Goal: Task Accomplishment & Management: Manage account settings

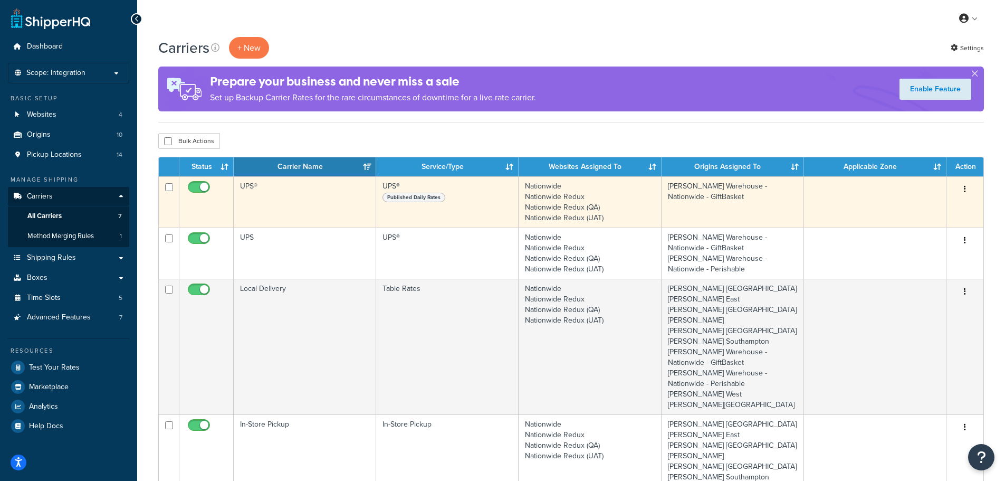
click at [271, 194] on td "UPS®" at bounding box center [305, 201] width 142 height 51
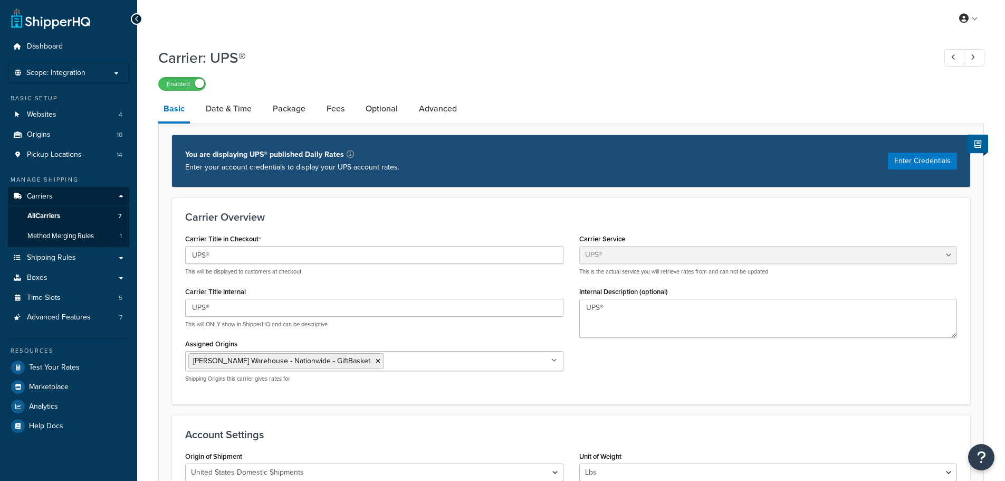
select select "ups"
select select "2"
click at [44, 212] on span "All Carriers" at bounding box center [43, 216] width 33 height 9
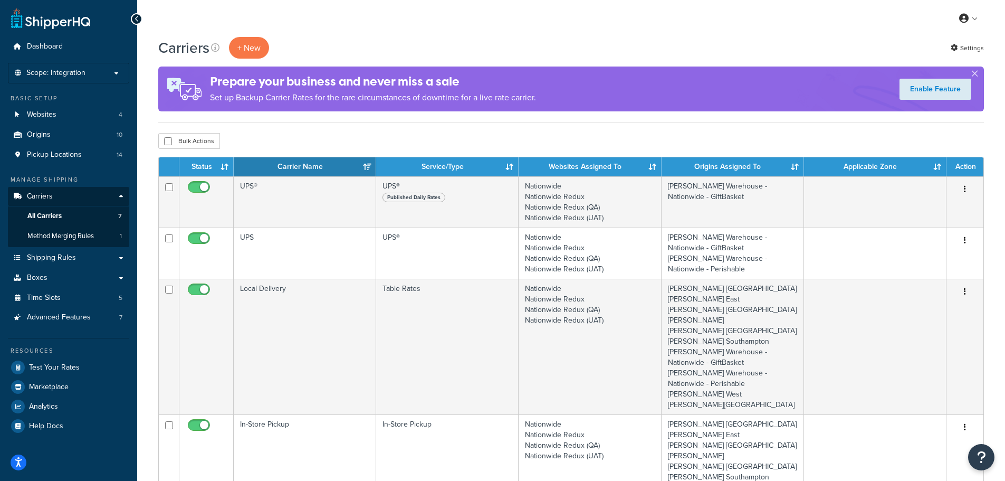
click at [53, 257] on span "Shipping Rules" at bounding box center [51, 257] width 49 height 9
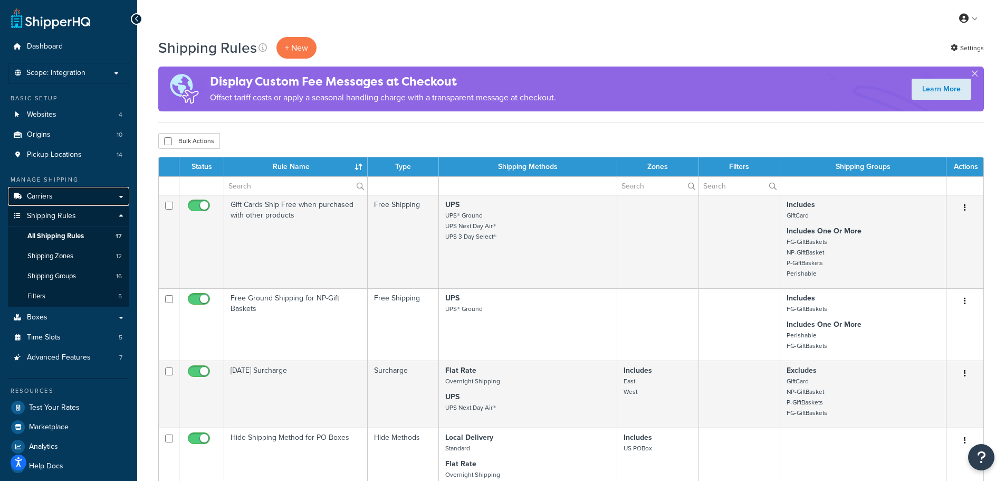
click at [33, 192] on span "Carriers" at bounding box center [40, 196] width 26 height 9
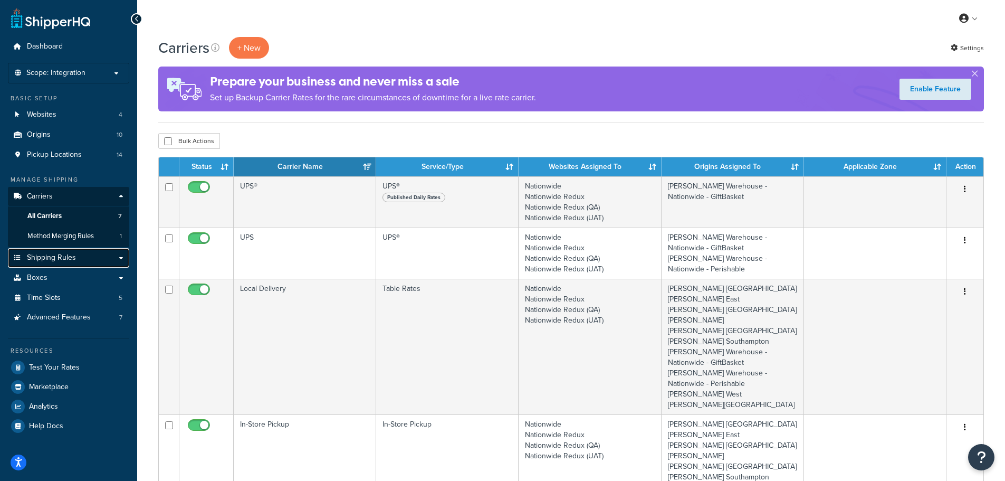
click at [64, 256] on span "Shipping Rules" at bounding box center [51, 257] width 49 height 9
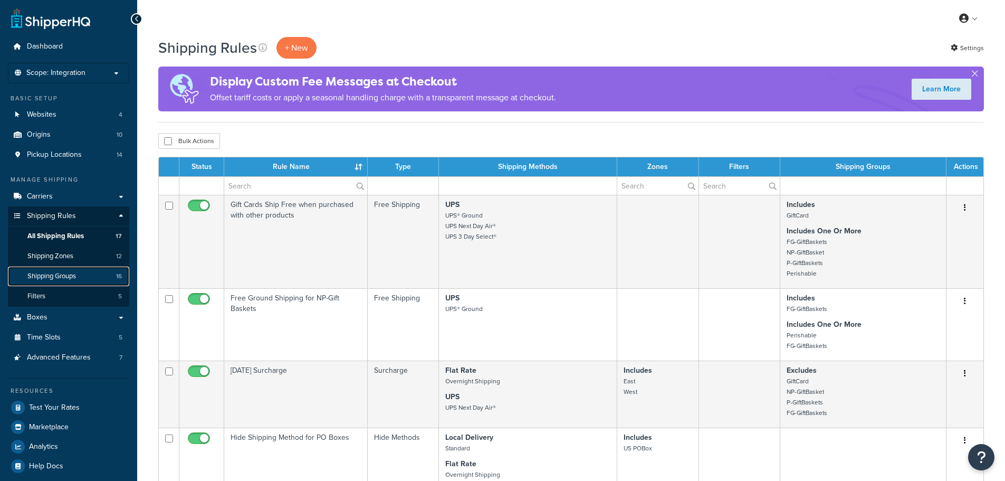
click at [60, 272] on span "Shipping Groups" at bounding box center [51, 276] width 49 height 9
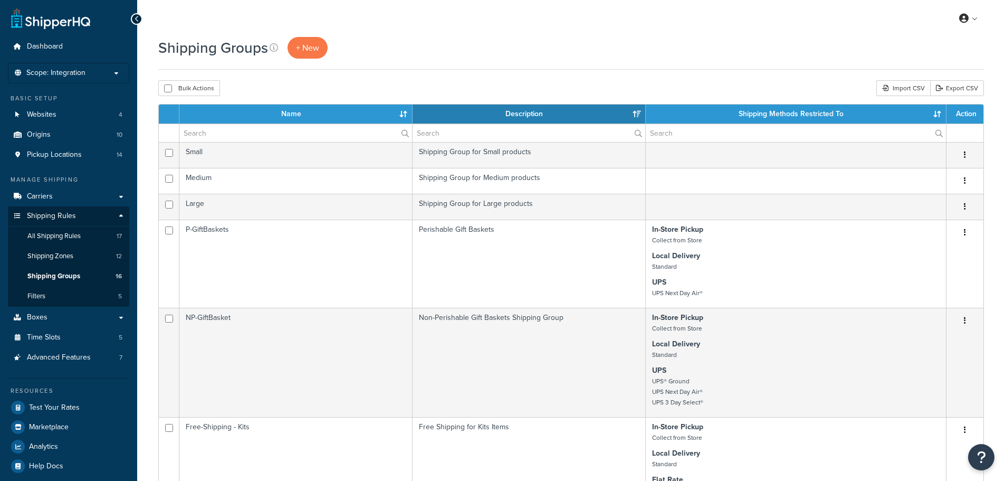
select select "15"
click at [42, 197] on span "Carriers" at bounding box center [40, 196] width 26 height 9
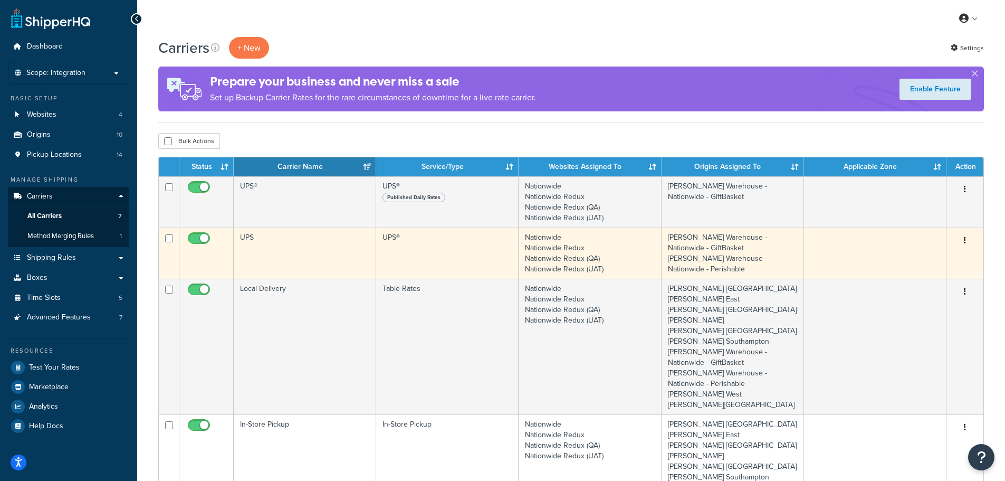
click at [286, 242] on td "UPS" at bounding box center [305, 252] width 142 height 51
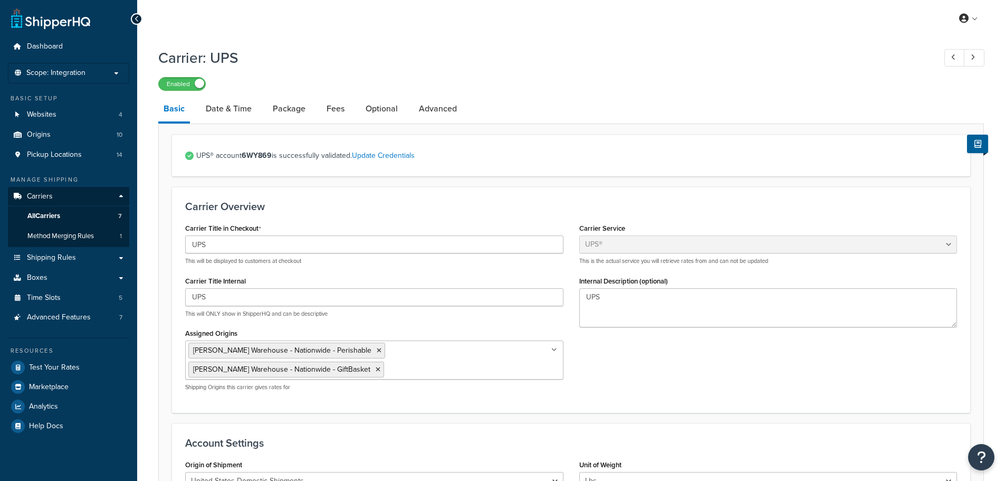
select select "ups"
select select "2"
click at [230, 107] on link "Date & Time" at bounding box center [229, 108] width 56 height 25
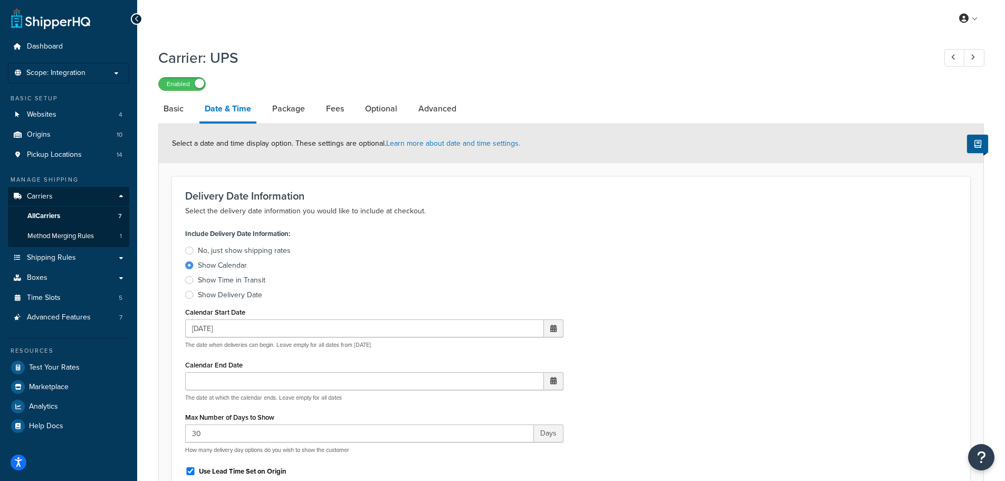
click at [727, 232] on div "Include Delivery Date Information: No, just show shipping rates Show Calendar S…" at bounding box center [571, 444] width 788 height 436
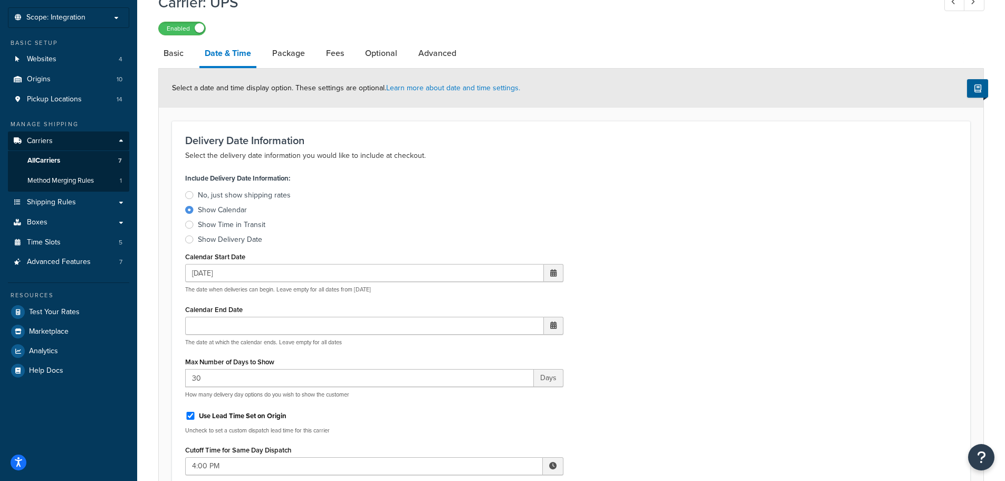
scroll to position [53, 0]
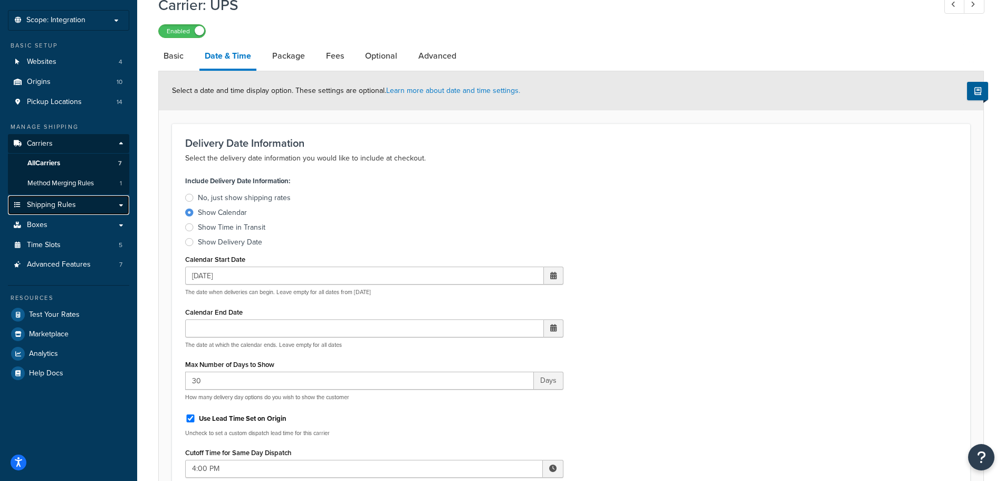
click at [62, 203] on span "Shipping Rules" at bounding box center [51, 205] width 49 height 9
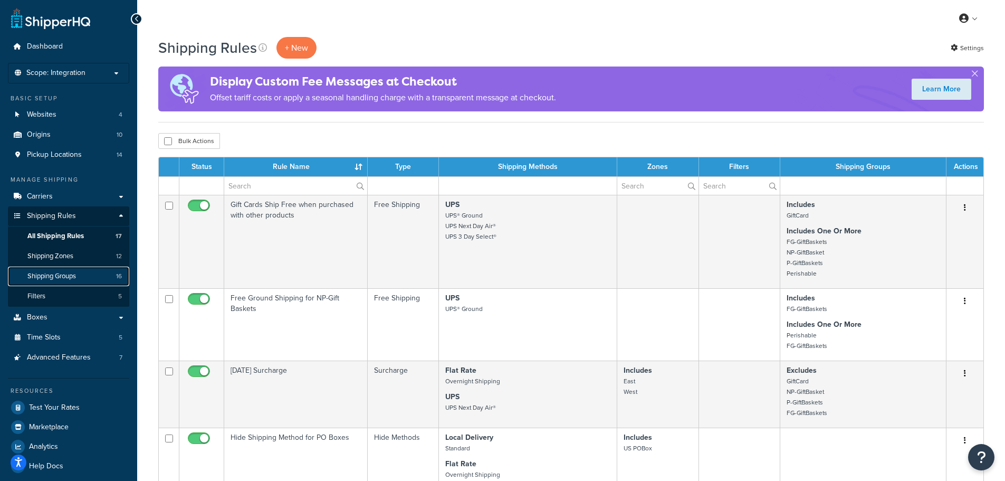
click at [69, 272] on span "Shipping Groups" at bounding box center [51, 276] width 49 height 9
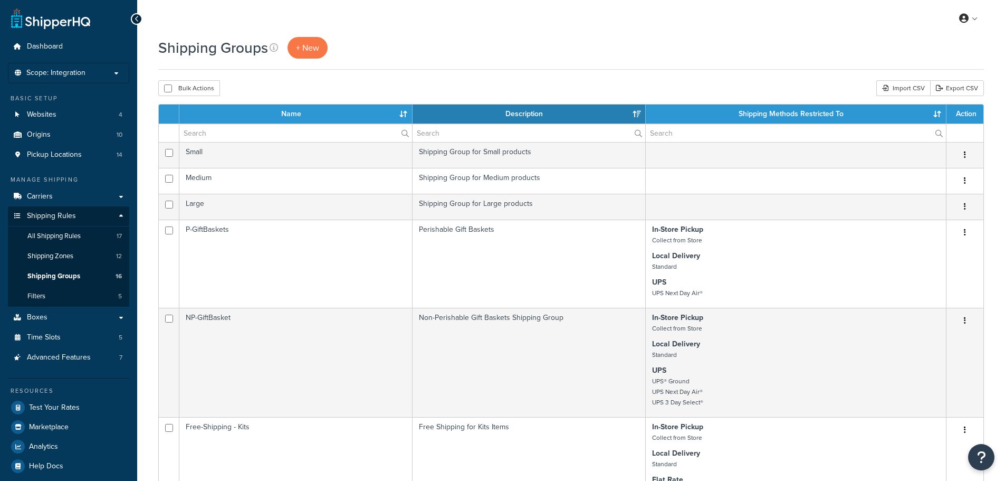
select select "15"
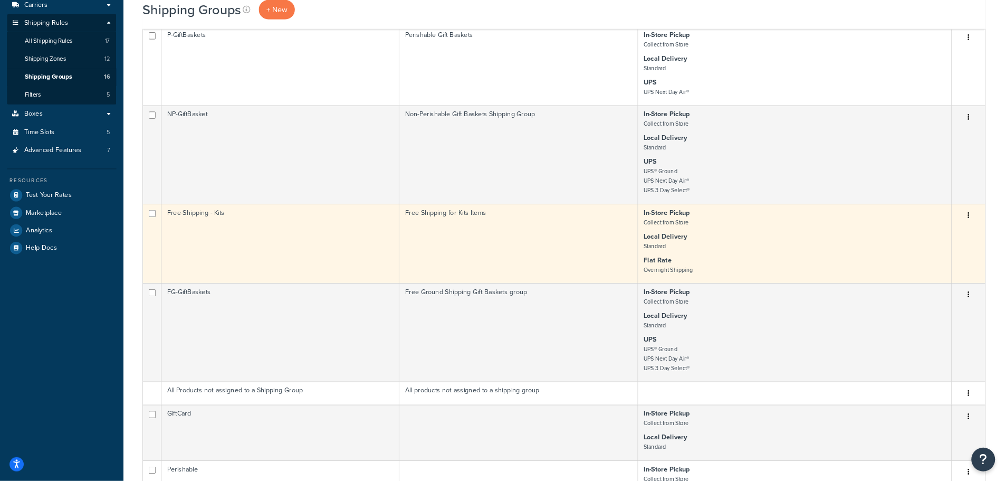
scroll to position [190, 0]
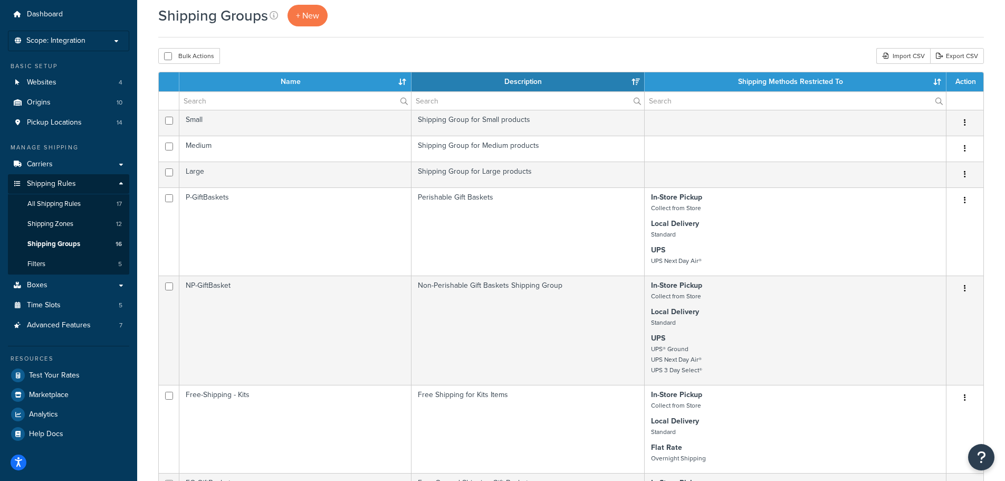
scroll to position [0, 0]
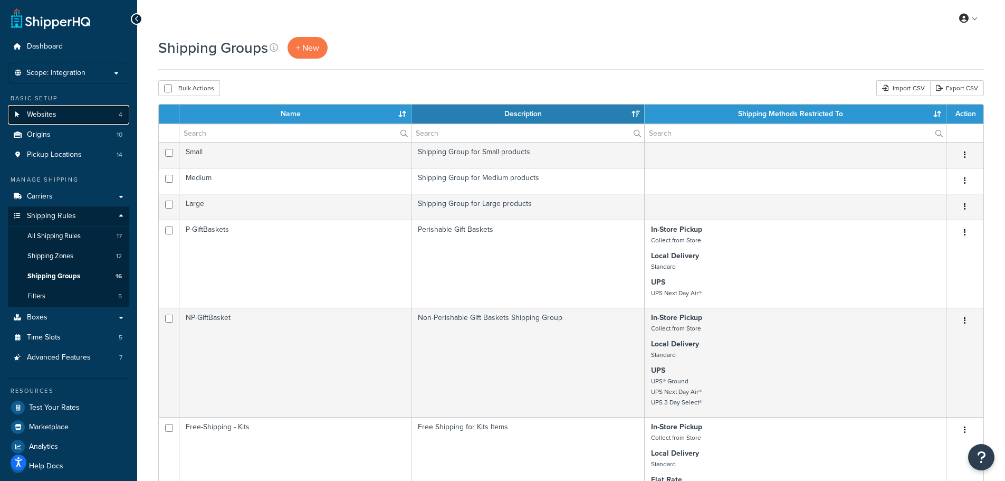
click at [40, 112] on span "Websites" at bounding box center [42, 114] width 30 height 9
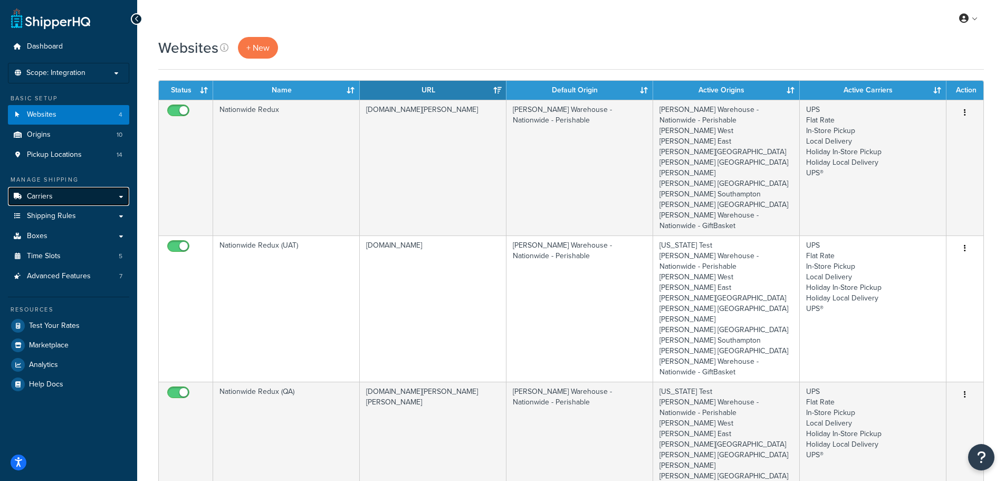
click at [58, 193] on link "Carriers" at bounding box center [68, 197] width 121 height 20
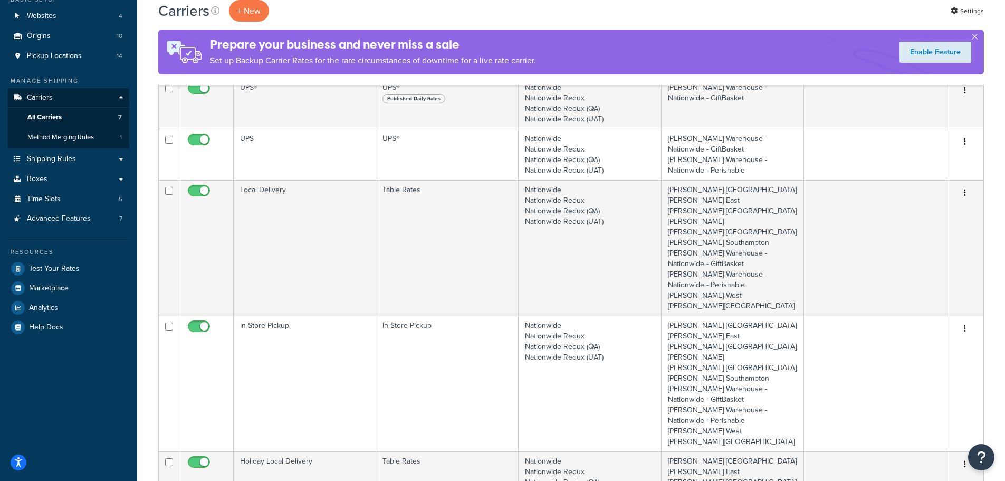
scroll to position [53, 0]
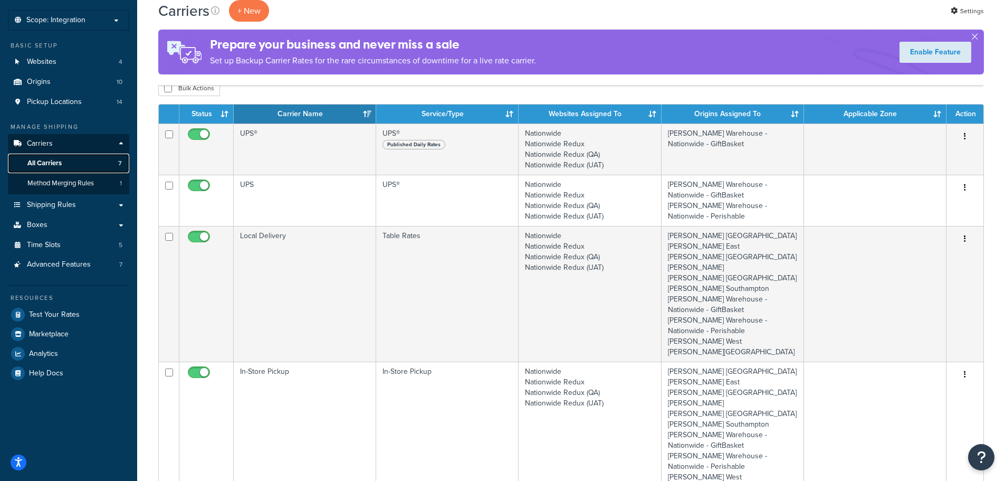
click at [68, 161] on link "All Carriers 7" at bounding box center [68, 164] width 121 height 20
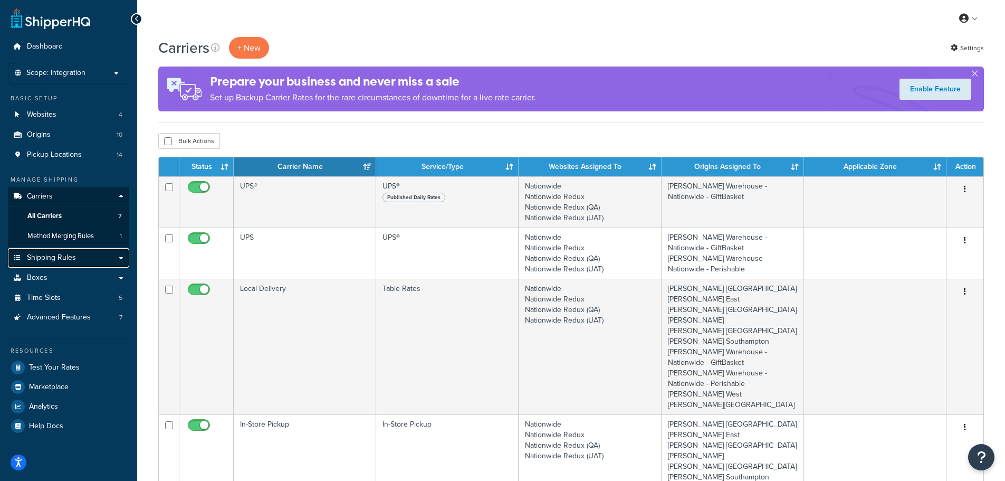
click at [54, 258] on span "Shipping Rules" at bounding box center [51, 257] width 49 height 9
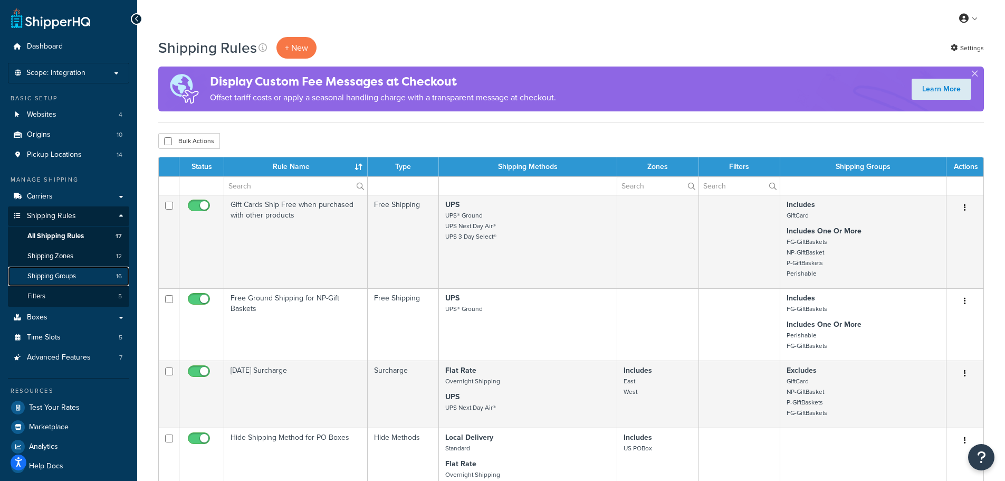
click at [55, 272] on span "Shipping Groups" at bounding box center [51, 276] width 49 height 9
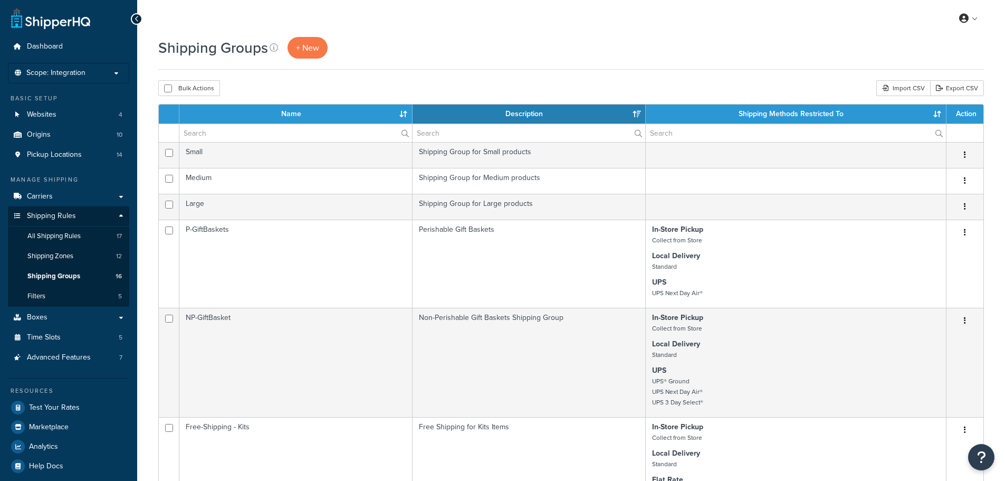
select select "15"
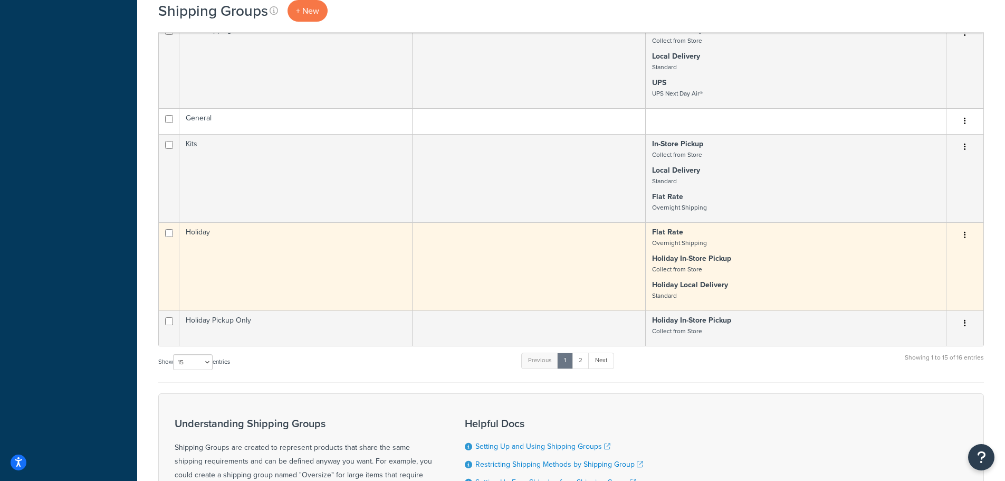
scroll to position [792, 0]
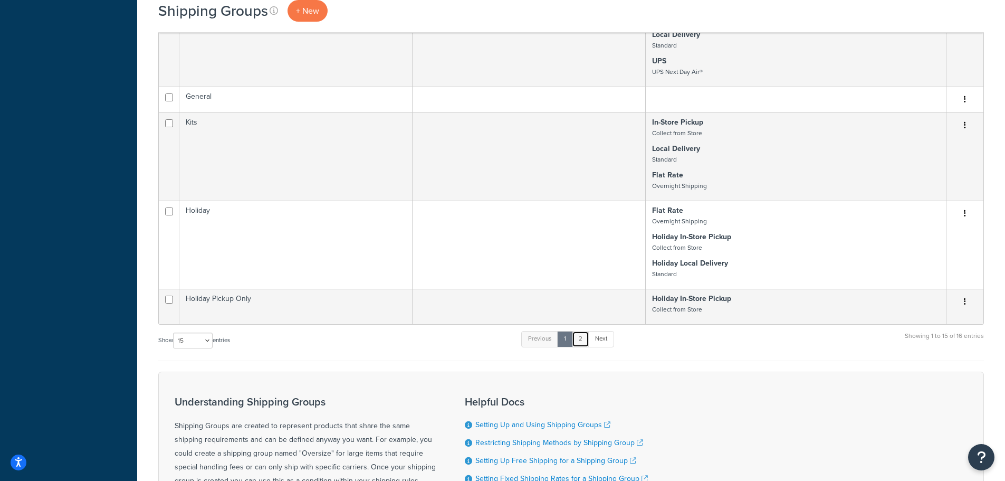
click at [580, 339] on link "2" at bounding box center [580, 339] width 17 height 16
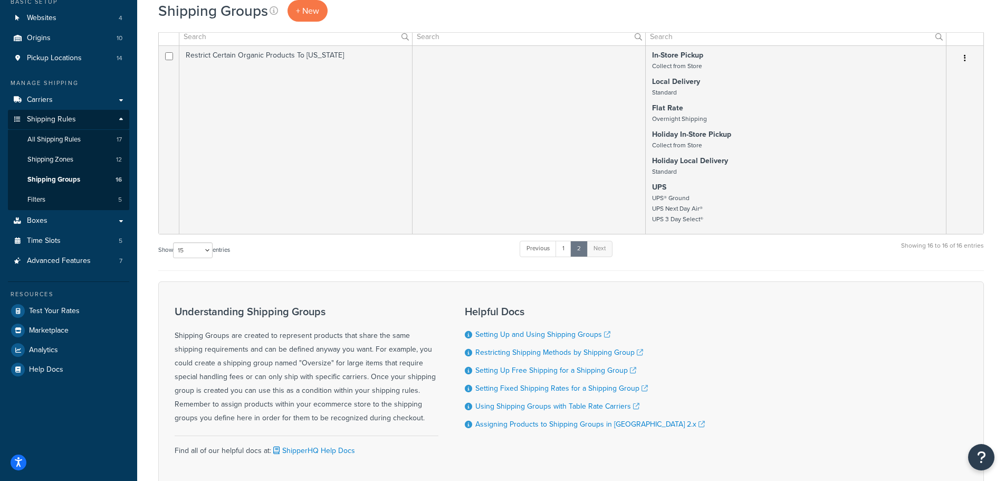
scroll to position [0, 0]
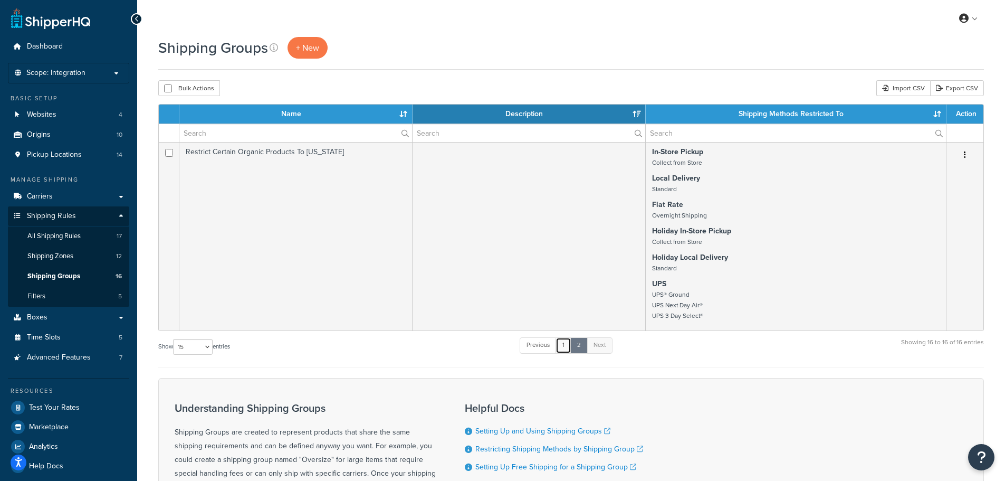
click at [568, 344] on link "1" at bounding box center [564, 345] width 16 height 16
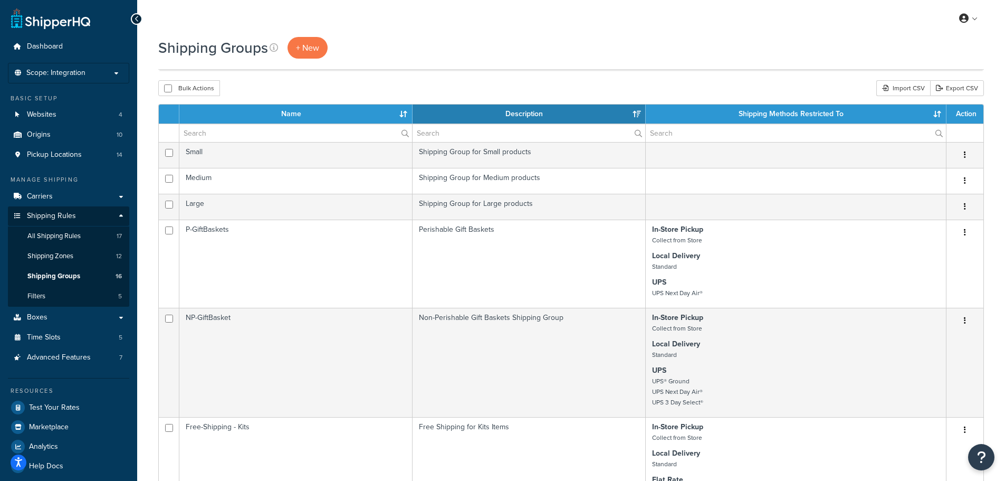
scroll to position [890, 0]
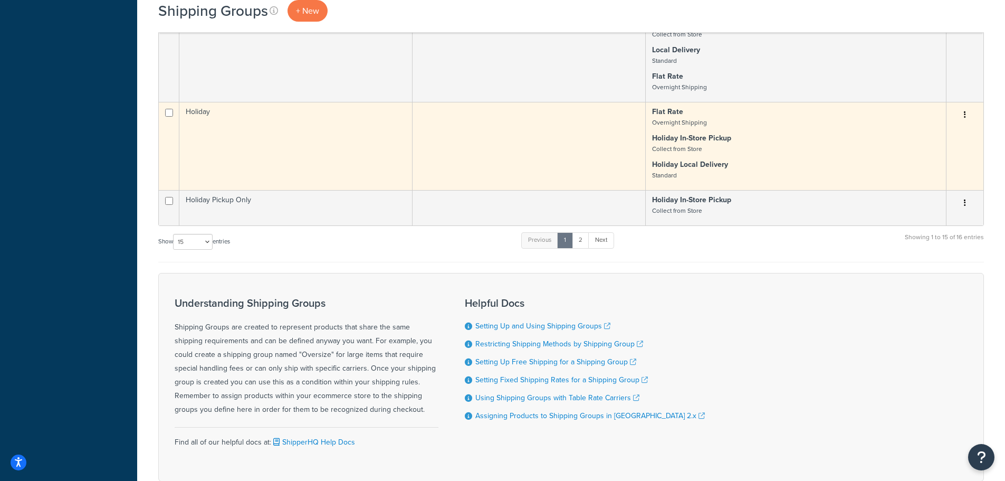
click at [236, 141] on td "Holiday" at bounding box center [295, 146] width 233 height 88
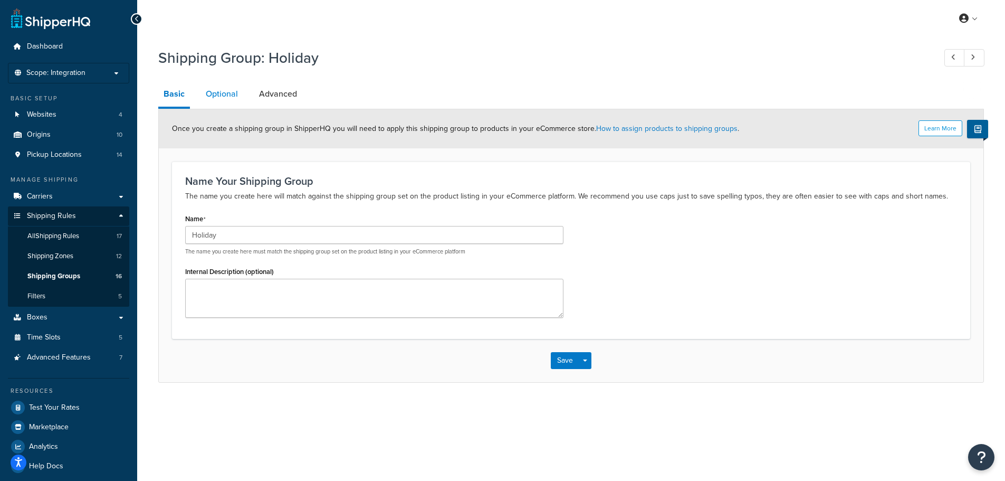
click at [218, 91] on link "Optional" at bounding box center [222, 93] width 43 height 25
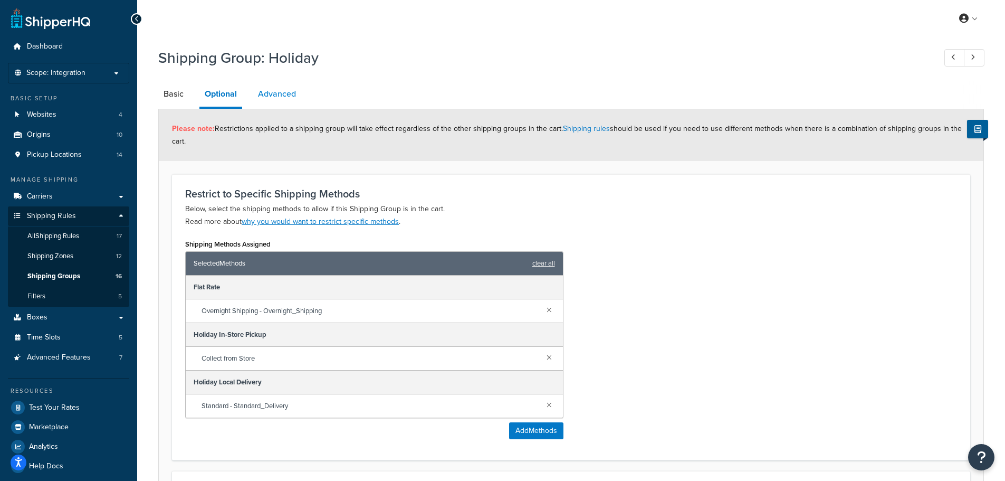
click at [286, 96] on link "Advanced" at bounding box center [277, 93] width 49 height 25
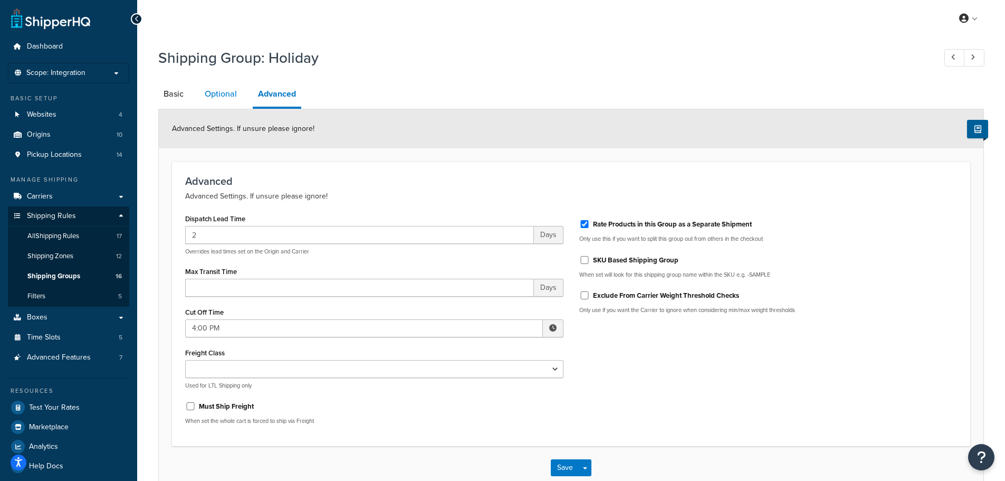
click at [220, 91] on link "Optional" at bounding box center [220, 93] width 43 height 25
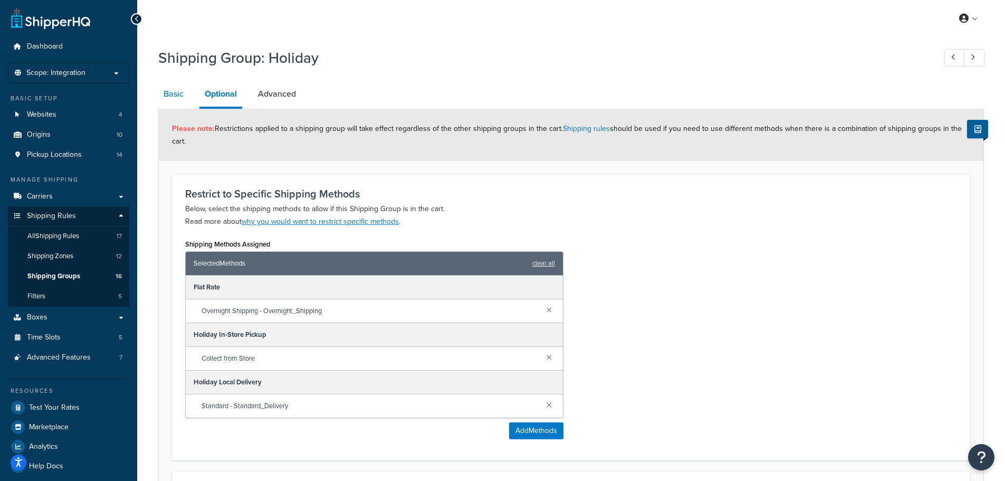
click at [172, 88] on link "Basic" at bounding box center [173, 93] width 31 height 25
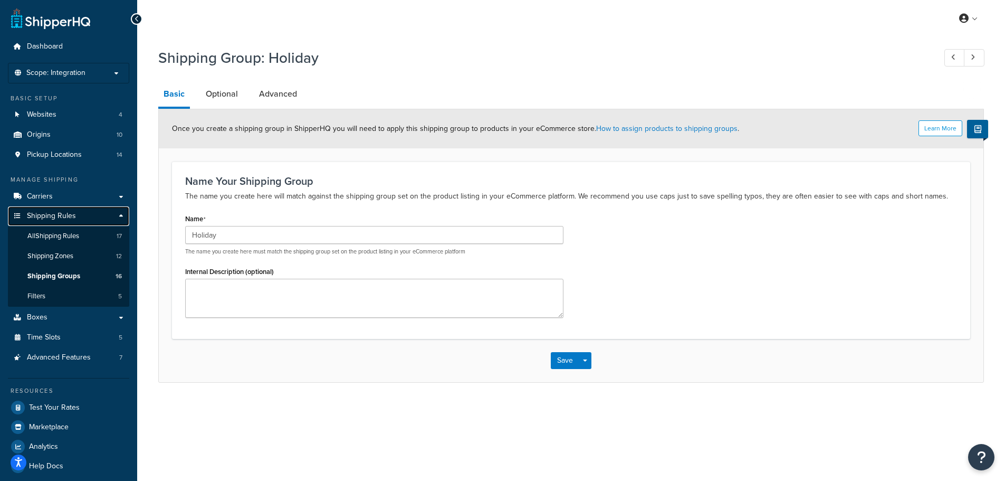
click at [124, 216] on link "Shipping Rules" at bounding box center [68, 216] width 121 height 20
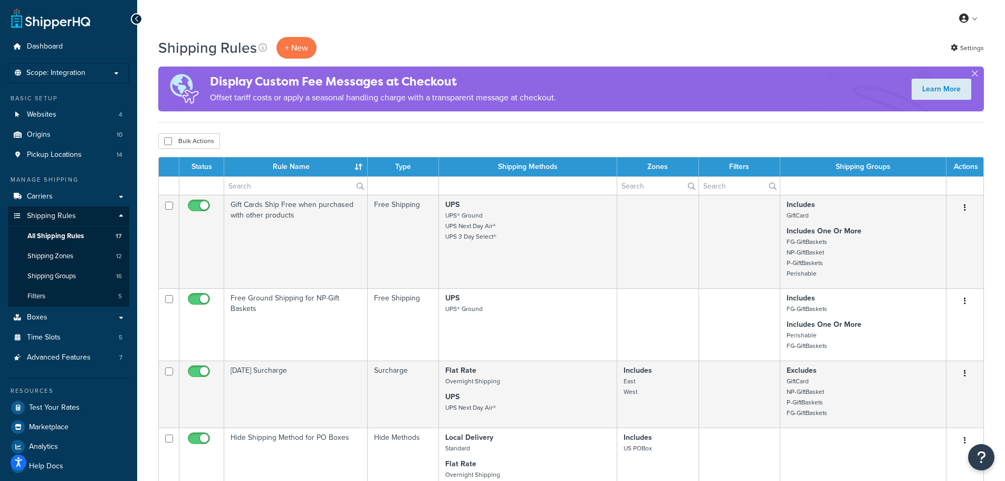
click at [489, 135] on div "Bulk Actions Duplicate Delete" at bounding box center [571, 141] width 826 height 16
click at [178, 6] on div "My Profile Billing Global Settings Contact Us Logout" at bounding box center [571, 18] width 868 height 37
